Goal: Navigation & Orientation: Find specific page/section

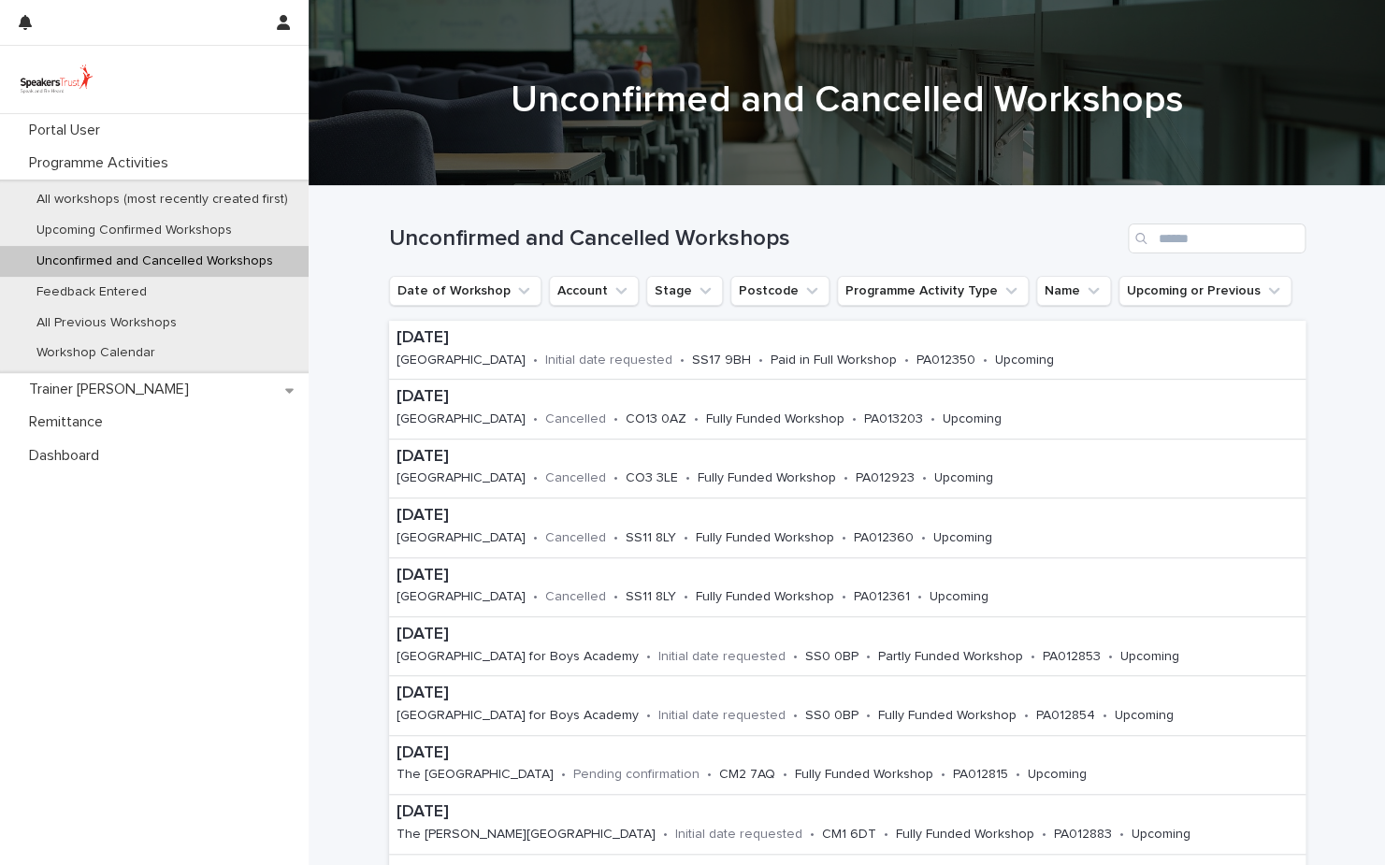
scroll to position [4, 0]
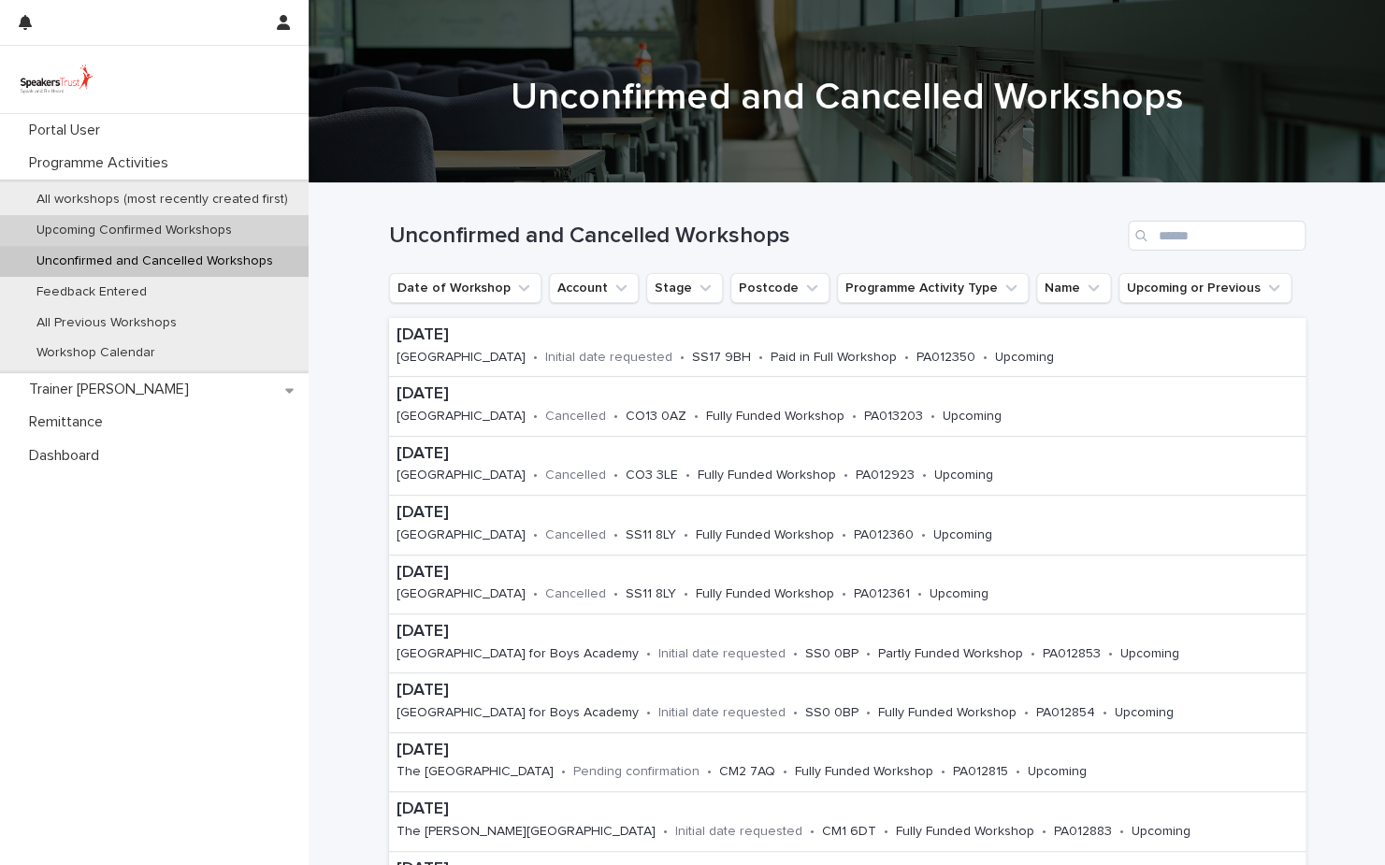
click at [219, 229] on p "Upcoming Confirmed Workshops" at bounding box center [134, 231] width 225 height 16
